Goal: Information Seeking & Learning: Learn about a topic

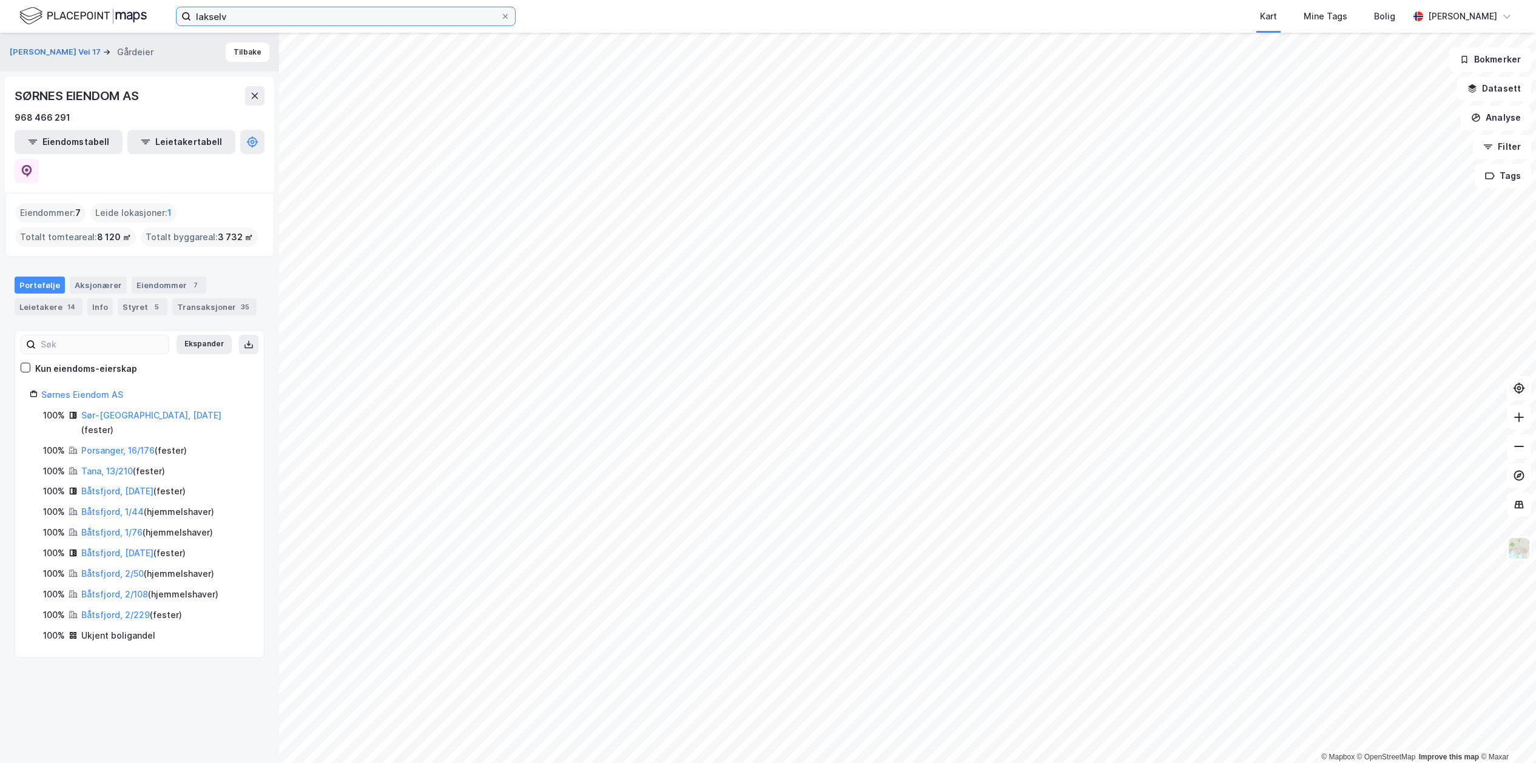
click at [247, 18] on input "lakselv" at bounding box center [345, 16] width 309 height 18
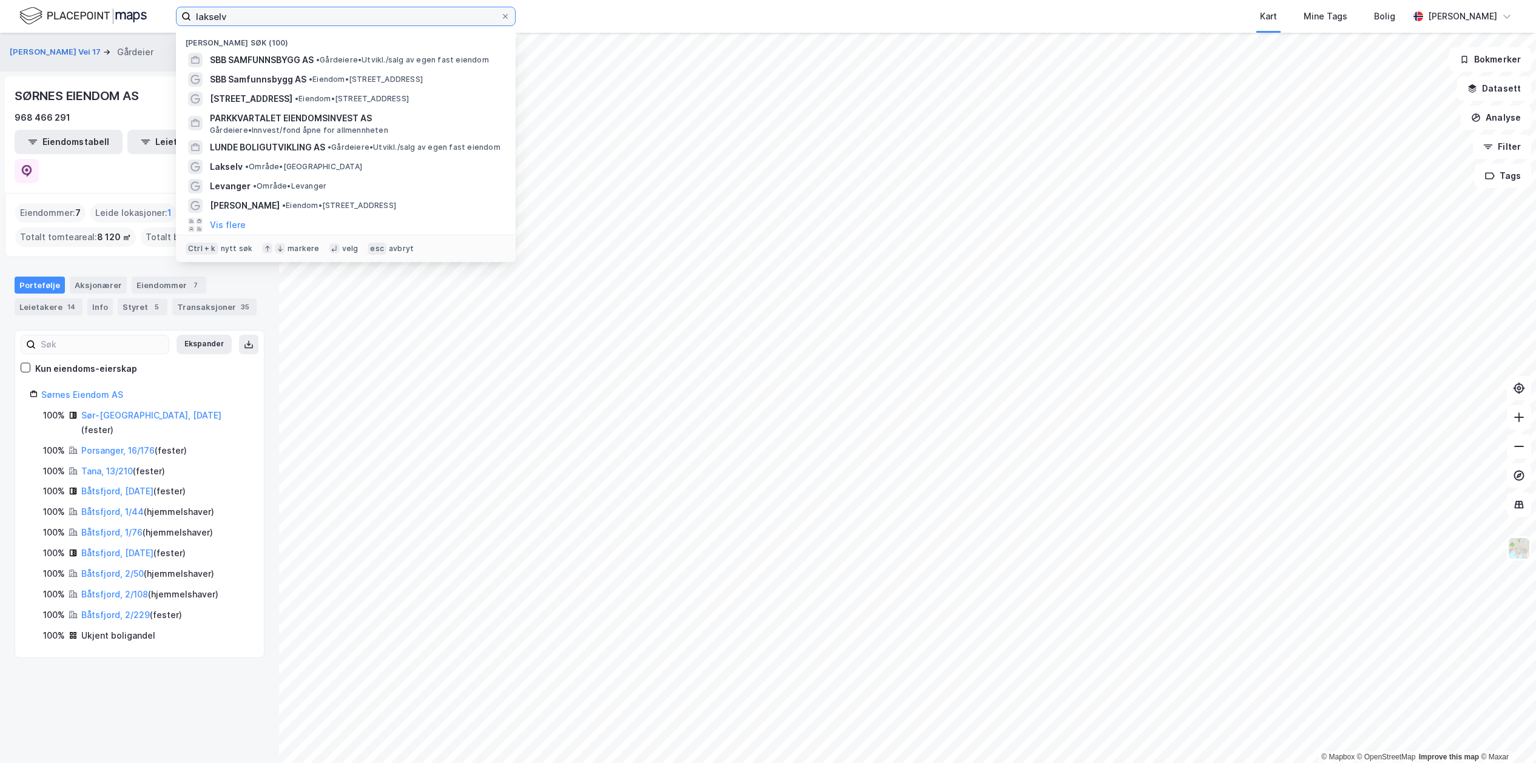
click at [247, 18] on input "lakselv" at bounding box center [345, 16] width 309 height 18
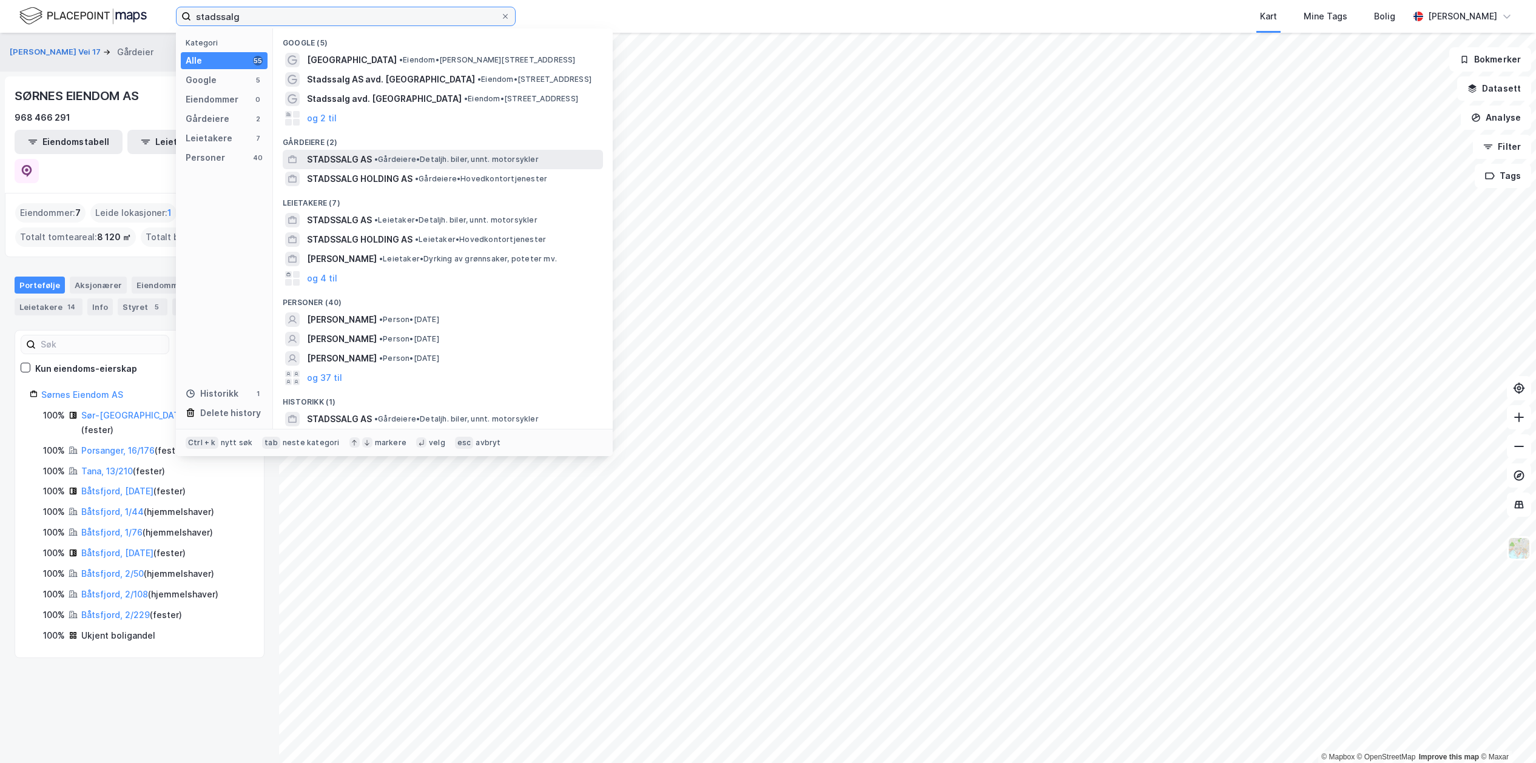
type input "stadssalg"
click at [331, 157] on span "STADSSALG AS" at bounding box center [339, 159] width 65 height 15
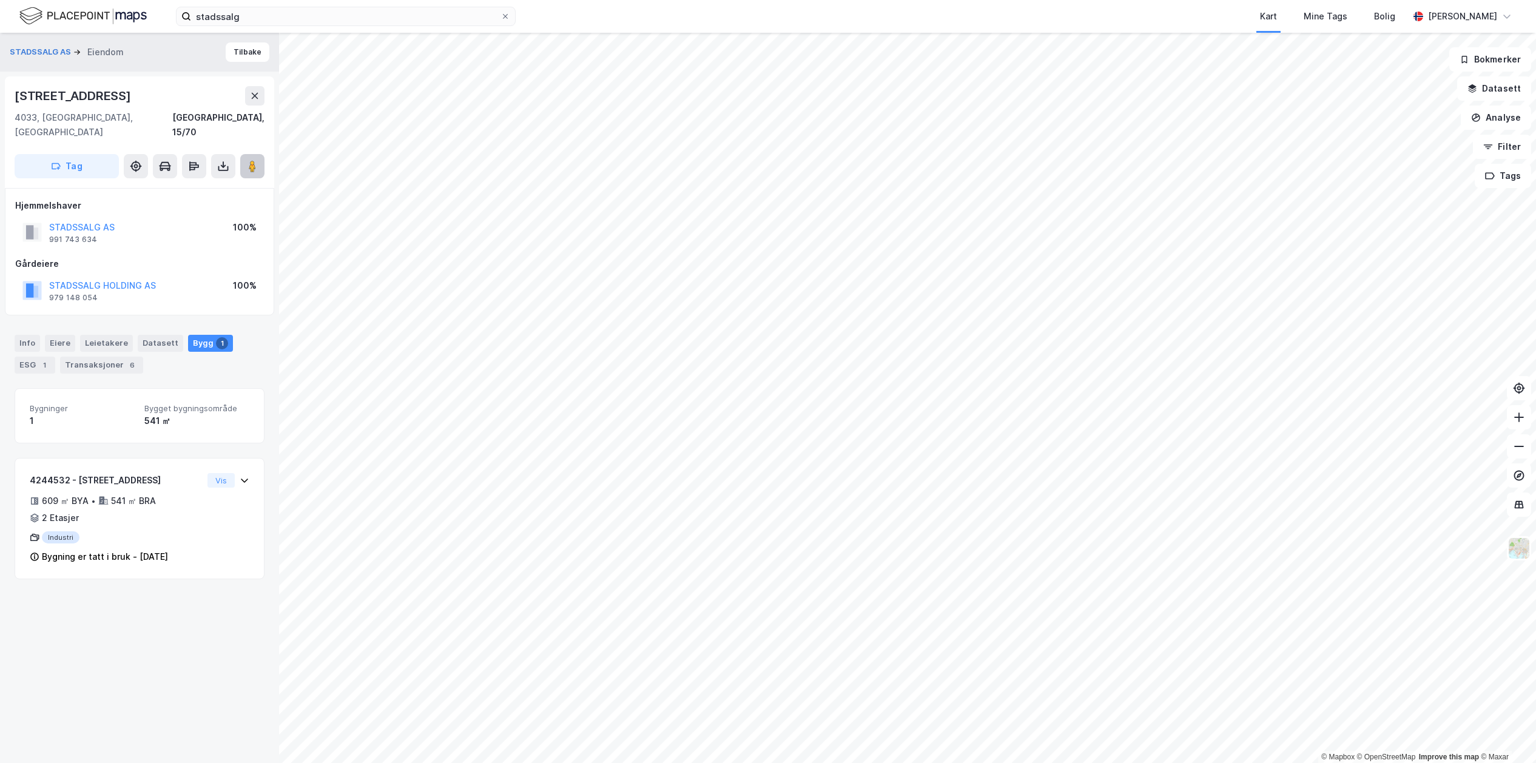
click at [257, 160] on icon at bounding box center [252, 166] width 12 height 12
drag, startPoint x: 1007, startPoint y: 17, endPoint x: 1005, endPoint y: 27, distance: 10.0
click at [1007, 17] on div "Kart Mine Tags Bolig" at bounding box center [991, 16] width 835 height 33
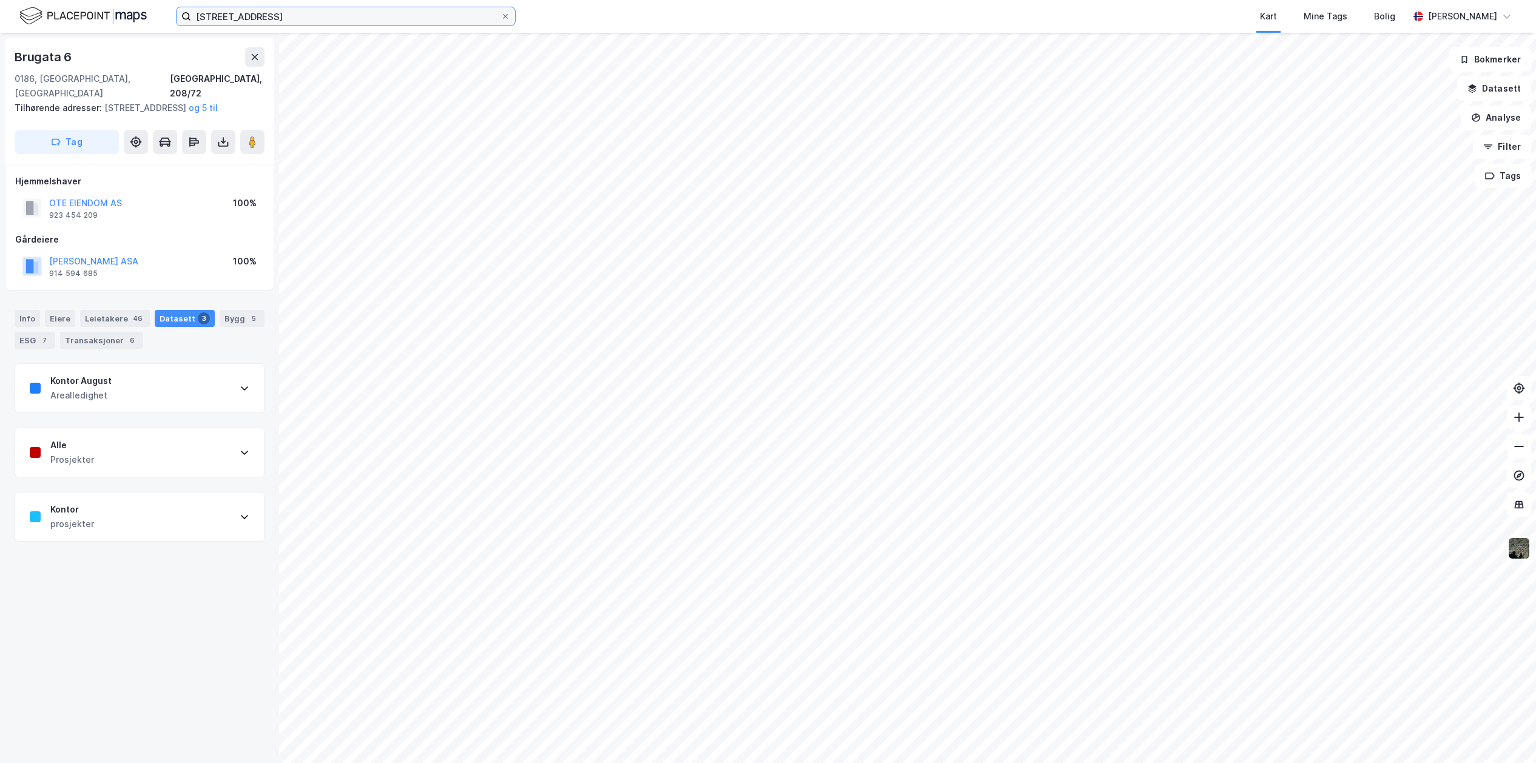
click at [269, 12] on input "[STREET_ADDRESS]" at bounding box center [345, 16] width 309 height 18
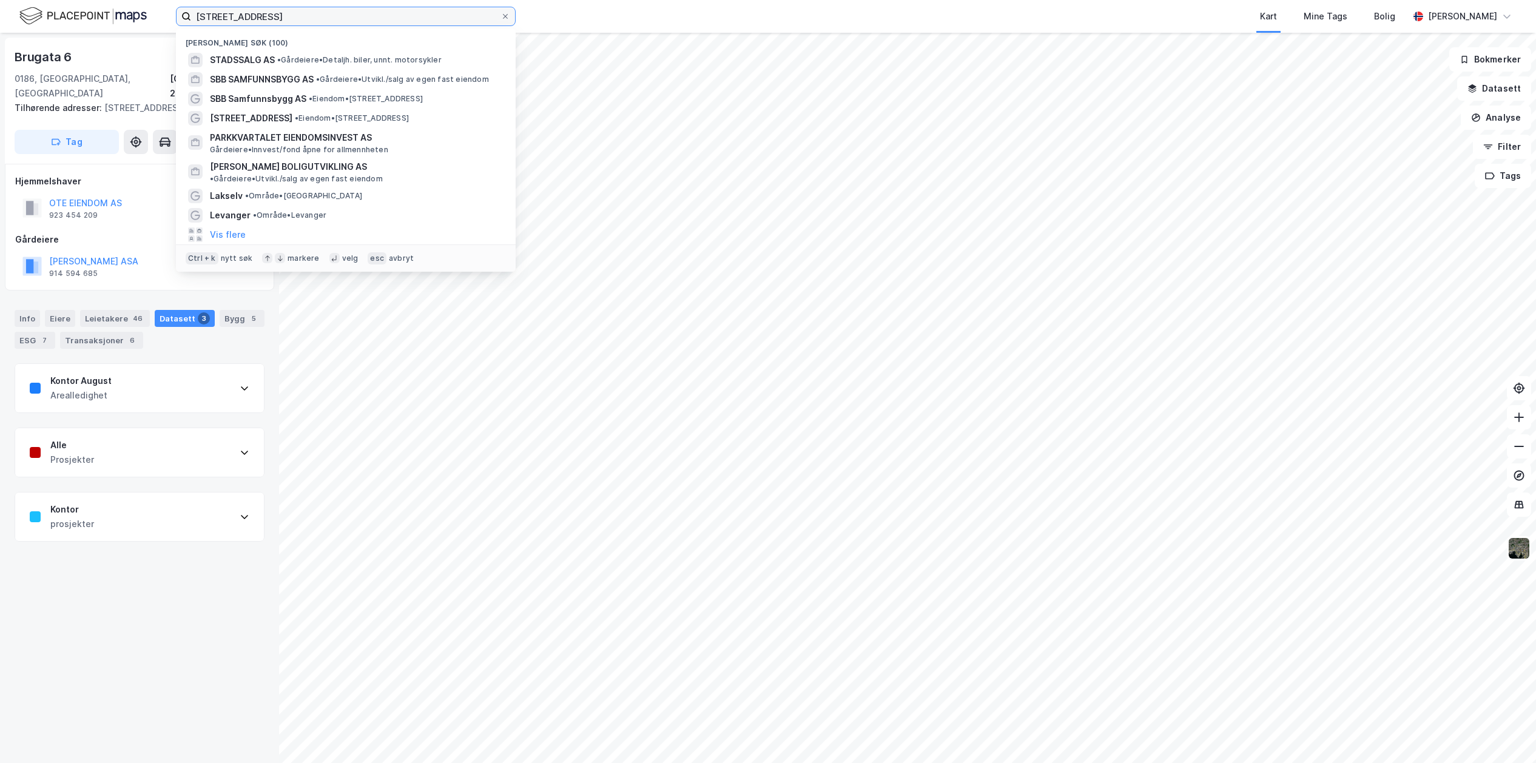
click at [269, 12] on input "[STREET_ADDRESS]" at bounding box center [345, 16] width 309 height 18
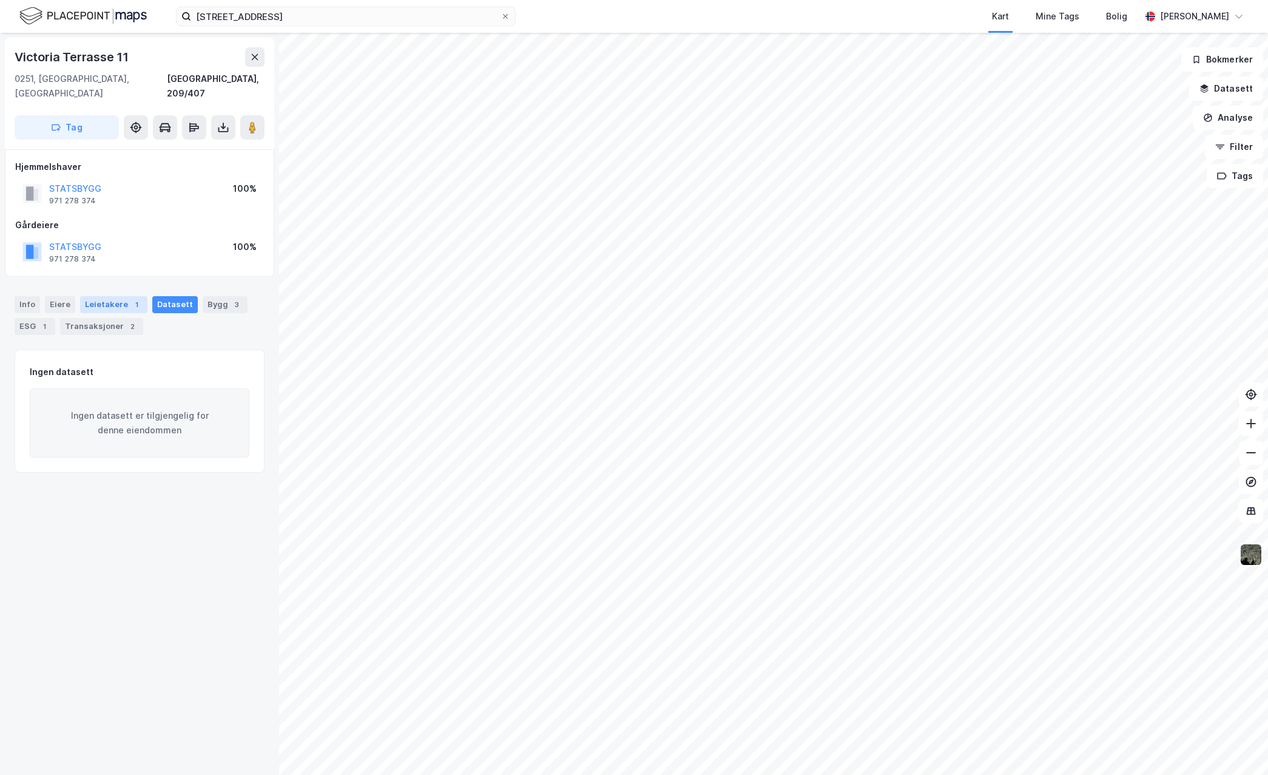
click at [112, 296] on div "Leietakere 1" at bounding box center [113, 304] width 67 height 17
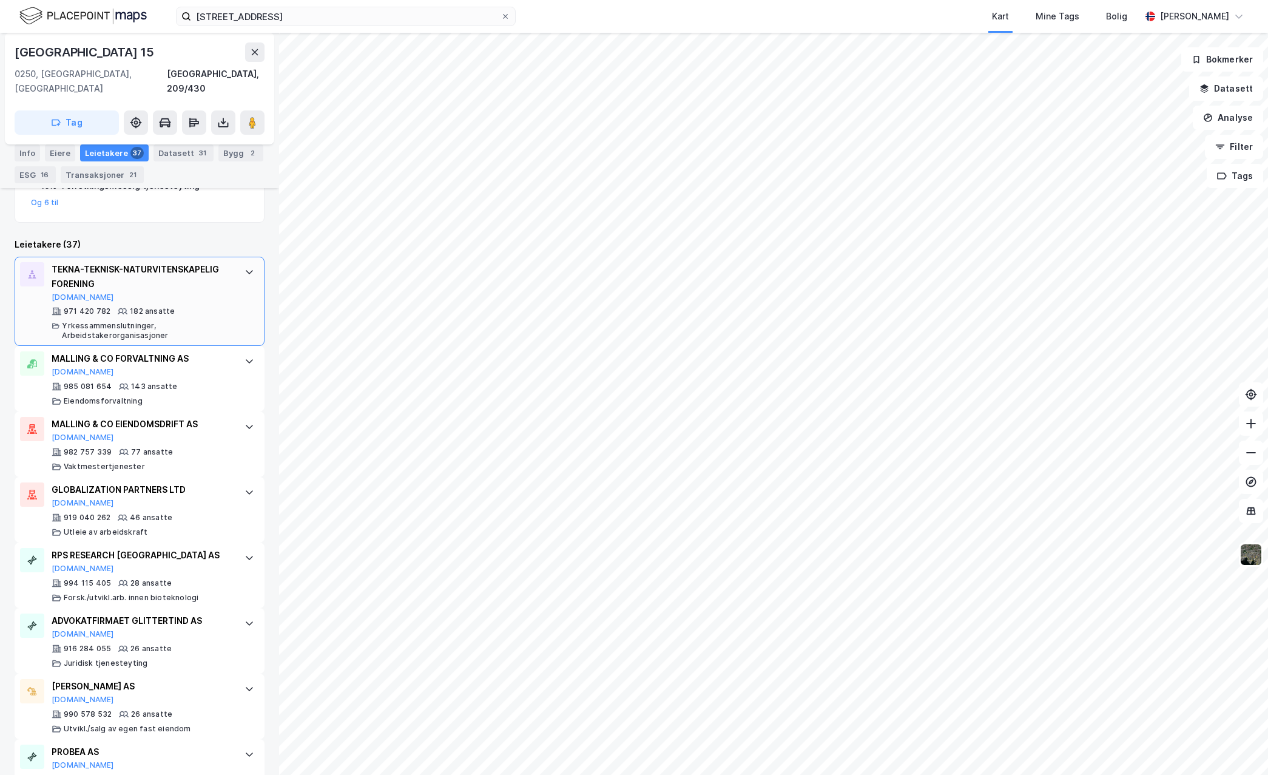
scroll to position [303, 0]
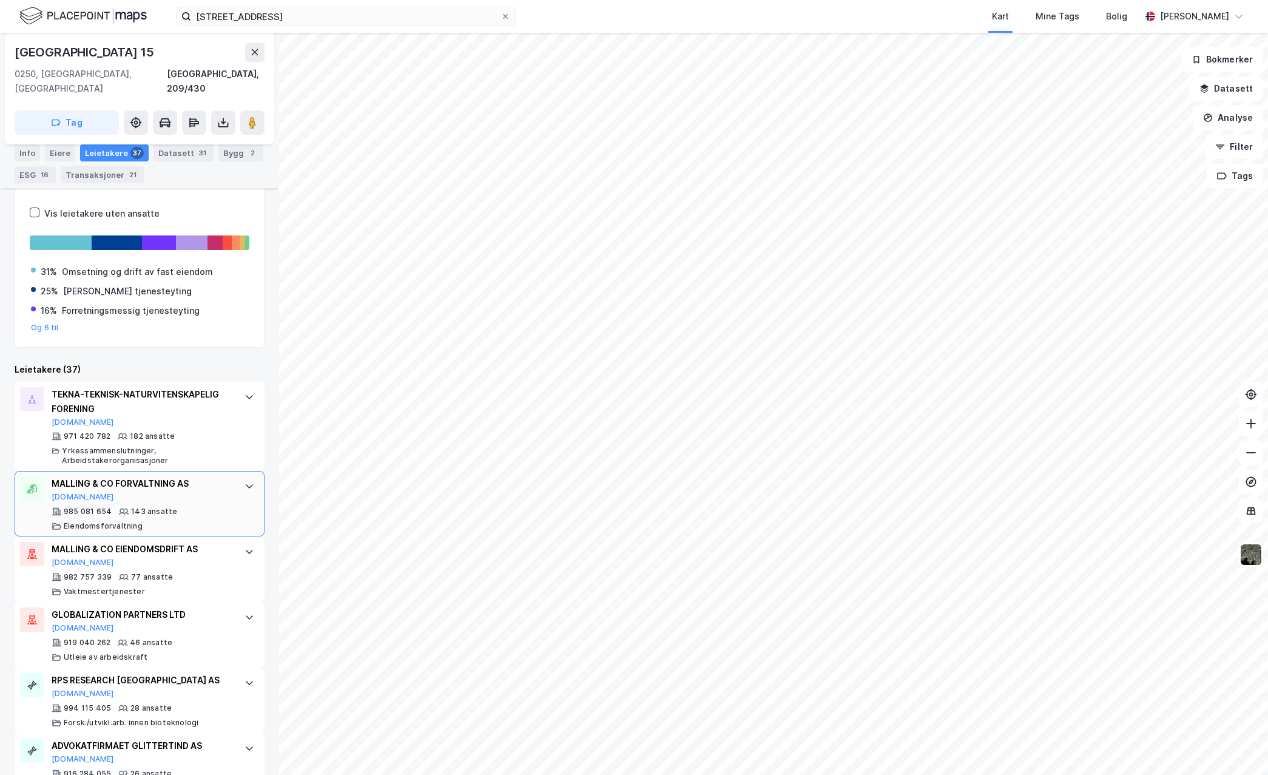
click at [195, 476] on div "MALLING & CO FORVALTNING AS [DOMAIN_NAME]" at bounding box center [142, 488] width 181 height 25
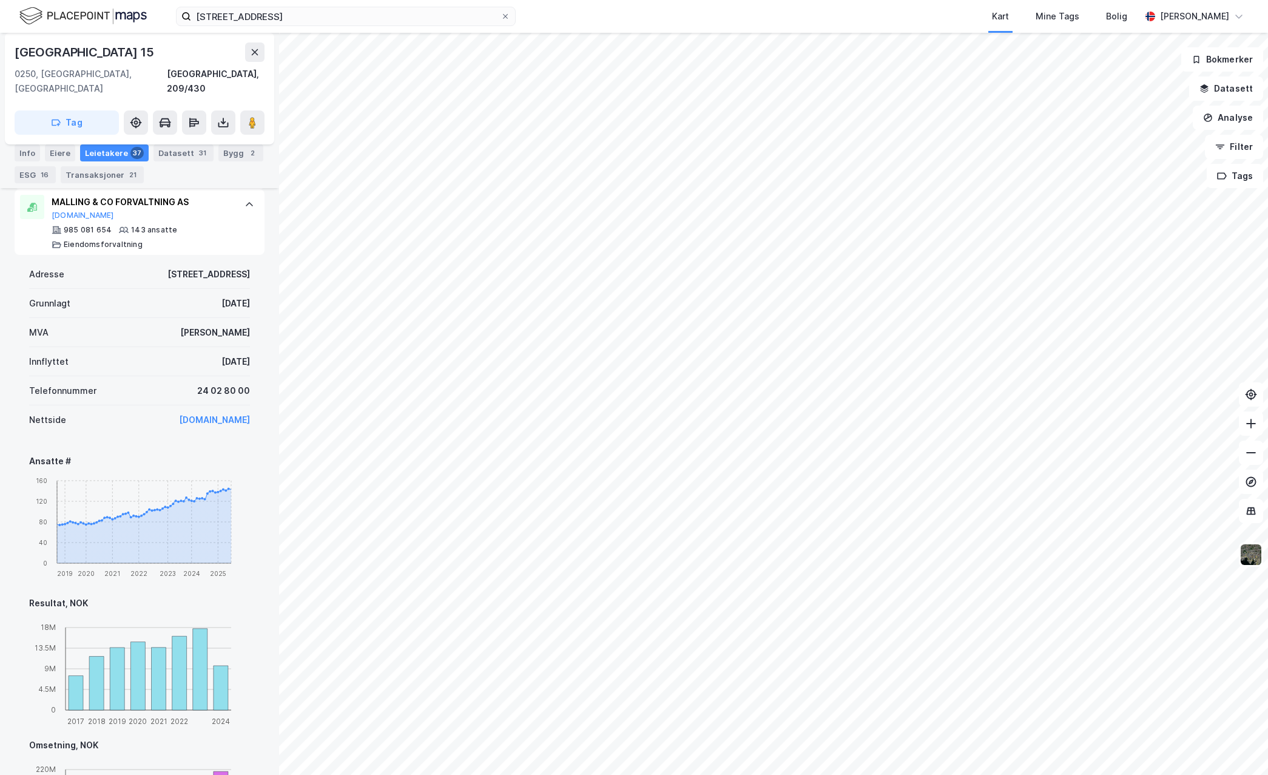
scroll to position [607, 0]
